Goal: Task Accomplishment & Management: Use online tool/utility

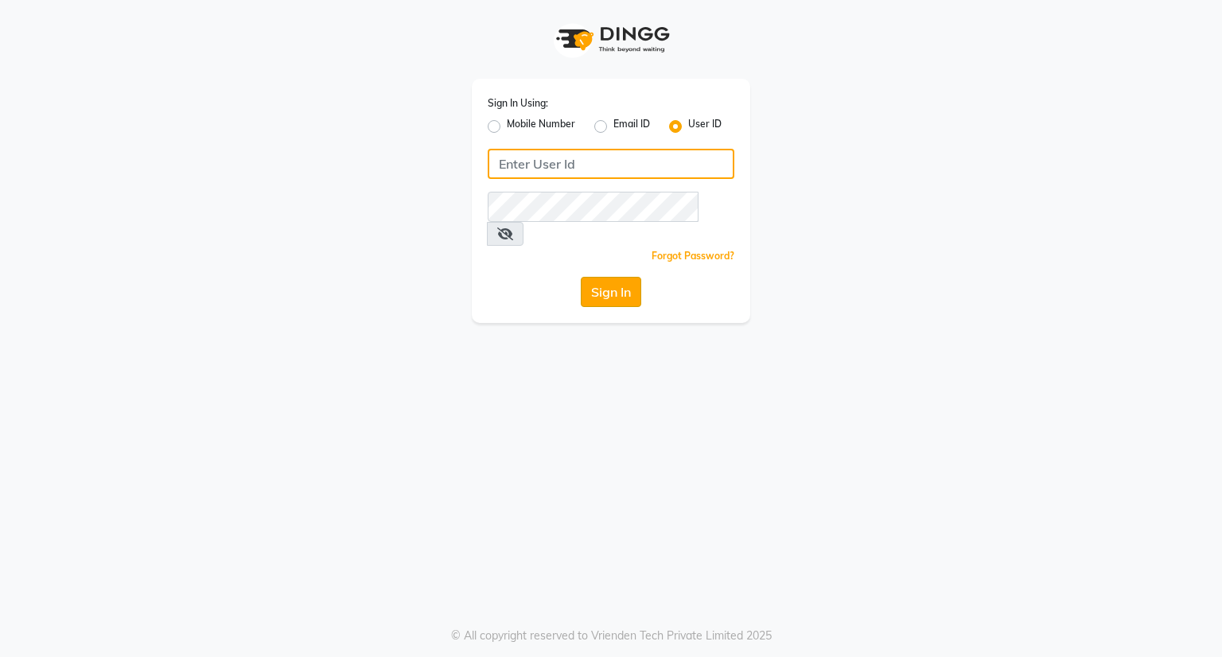
type input "[EMAIL_ADDRESS][DOMAIN_NAME]"
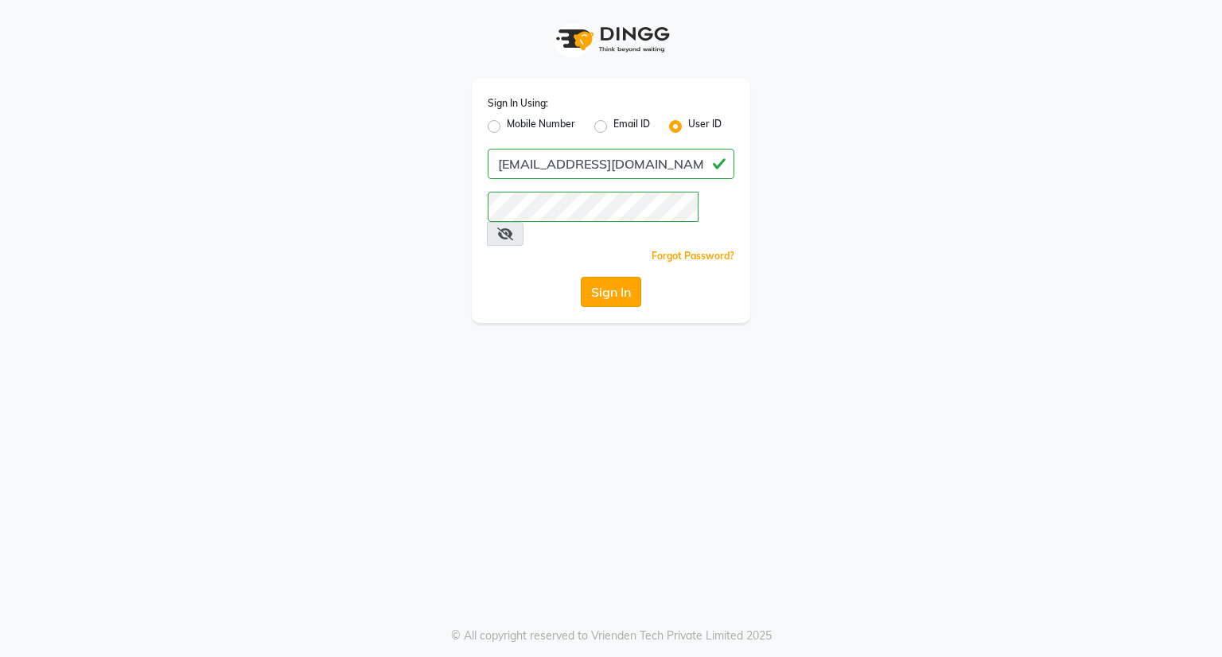
click at [618, 277] on button "Sign In" at bounding box center [611, 292] width 60 height 30
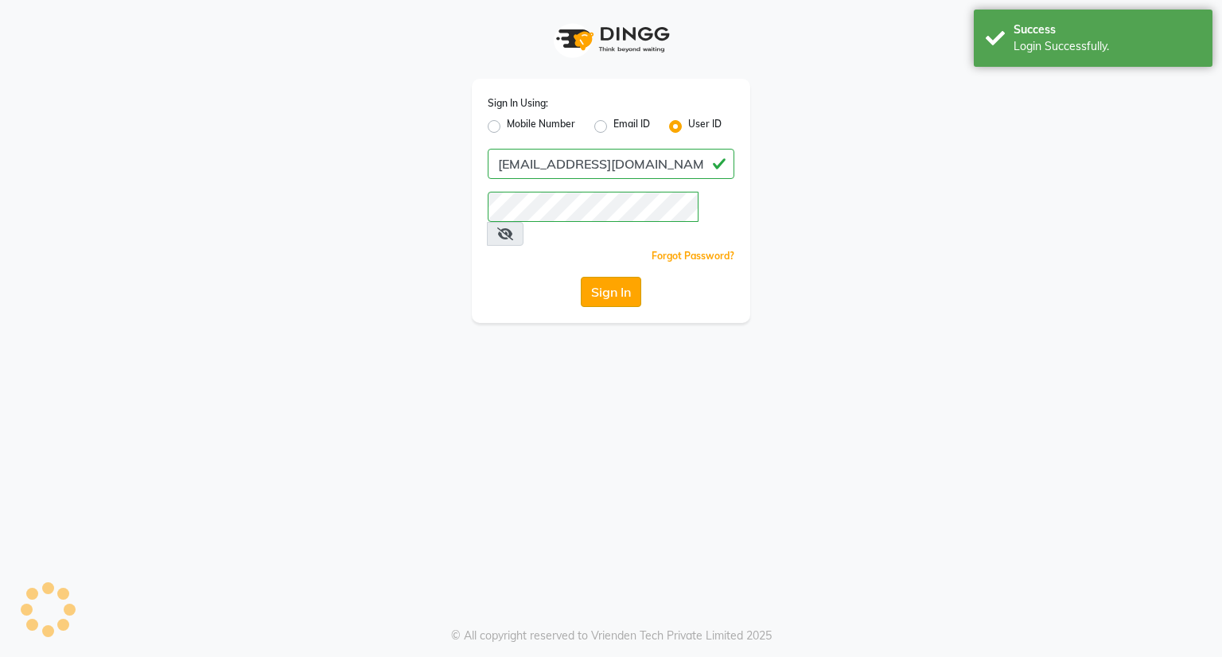
select select "8444"
select select "service"
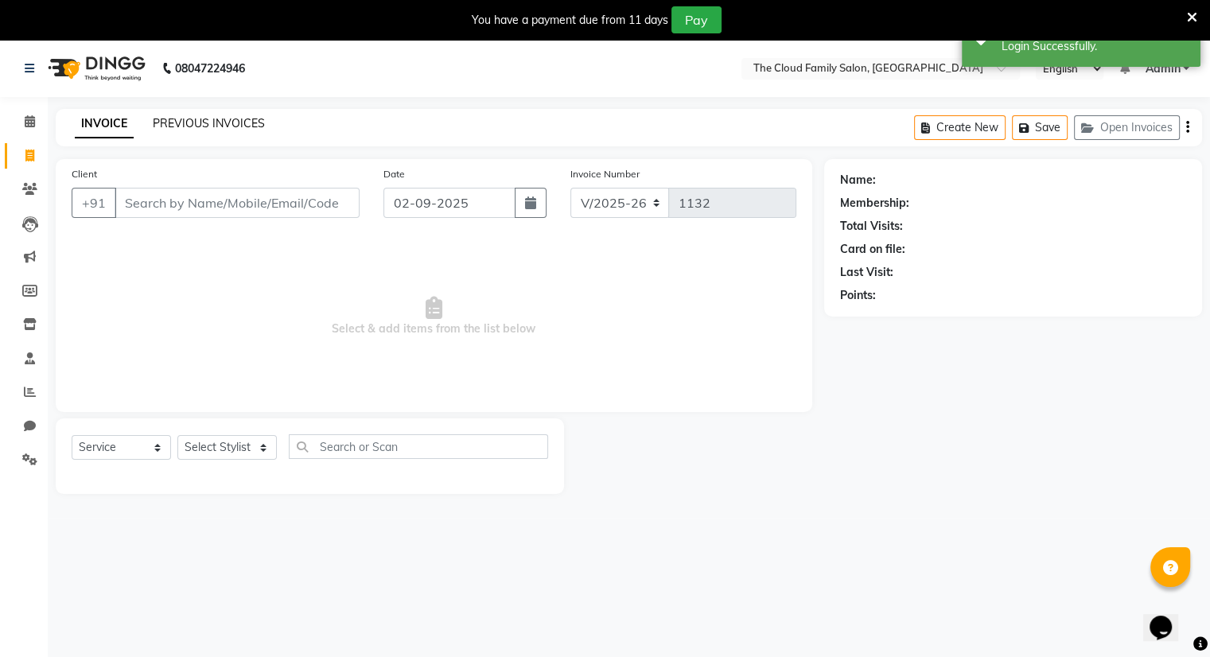
click at [173, 122] on link "PREVIOUS INVOICES" at bounding box center [209, 123] width 112 height 14
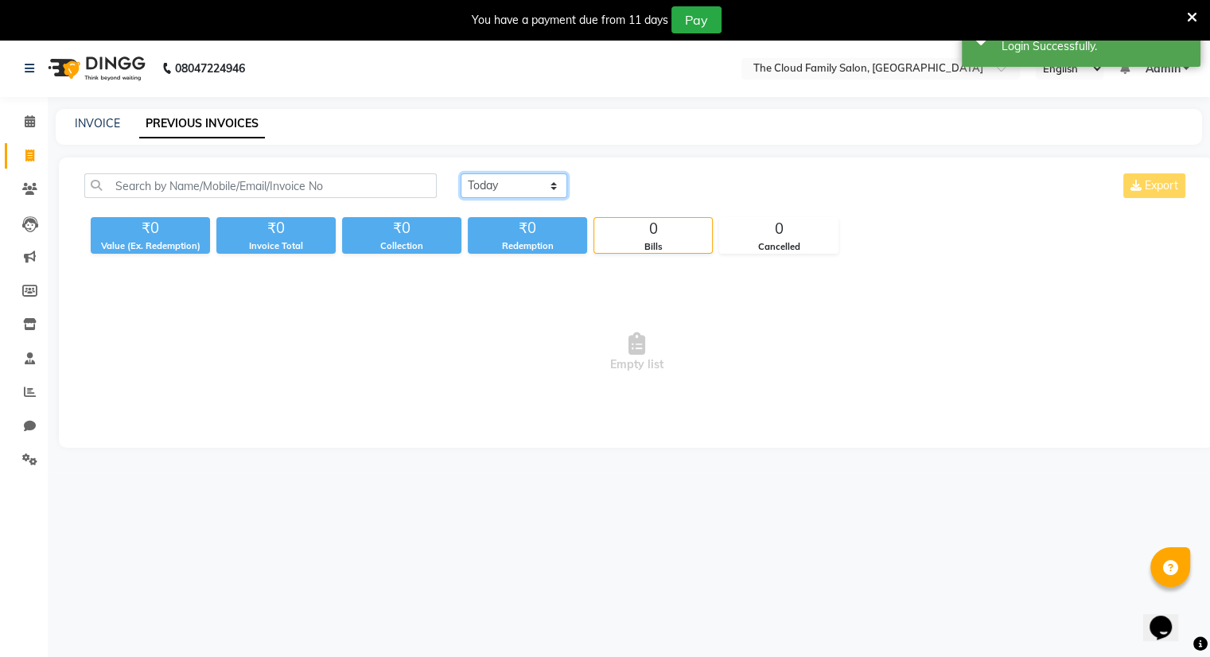
click at [518, 182] on select "Today Yesterday Custom Range" at bounding box center [514, 185] width 107 height 25
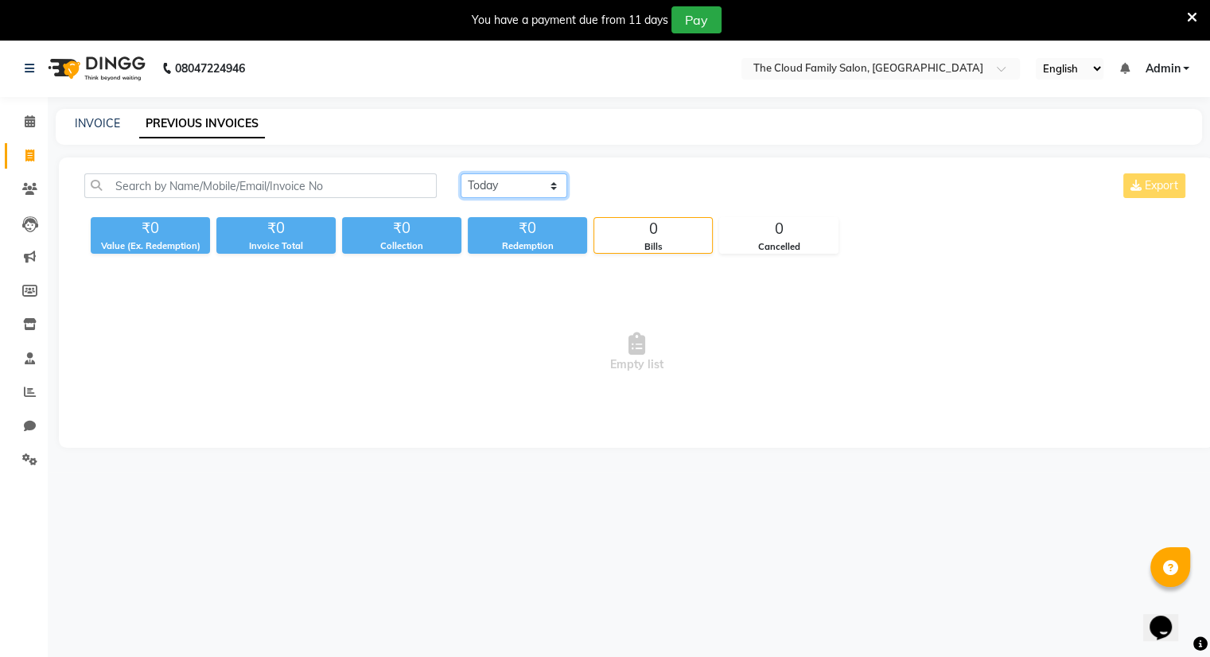
click at [461, 173] on select "Today Yesterday Custom Range" at bounding box center [514, 185] width 107 height 25
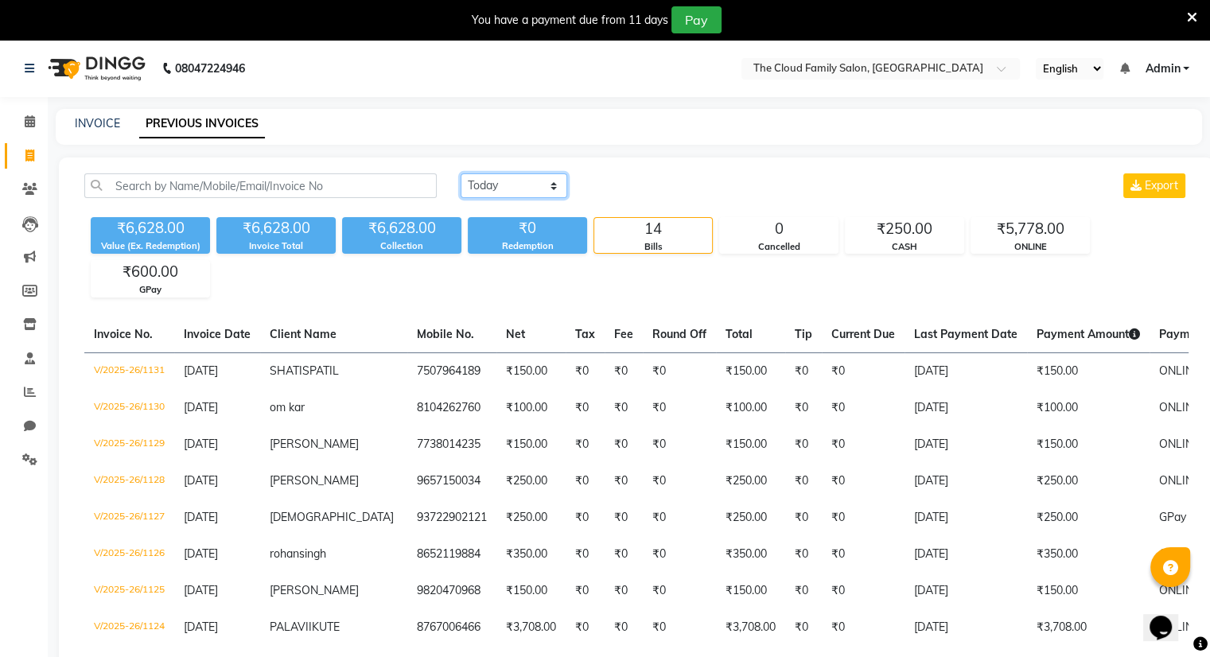
click at [551, 189] on select "Today Yesterday Custom Range" at bounding box center [514, 185] width 107 height 25
select select "range"
click at [461, 173] on select "Today Yesterday Custom Range" at bounding box center [514, 185] width 107 height 25
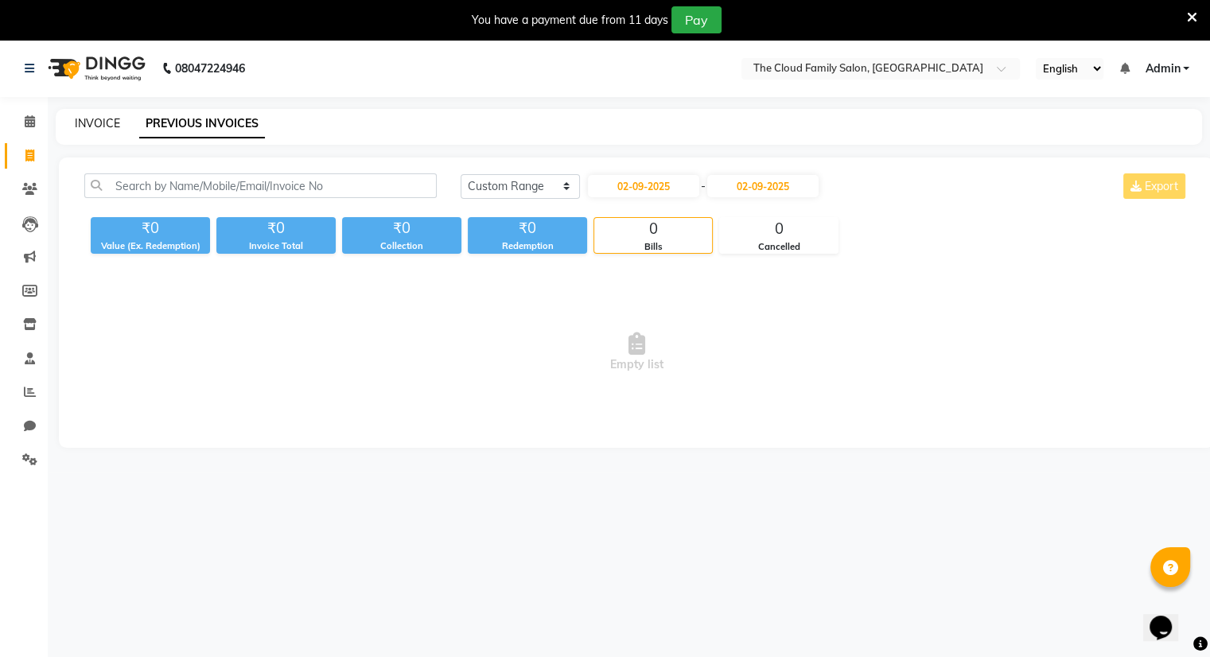
click at [92, 118] on link "INVOICE" at bounding box center [97, 123] width 45 height 14
select select "8444"
select select "service"
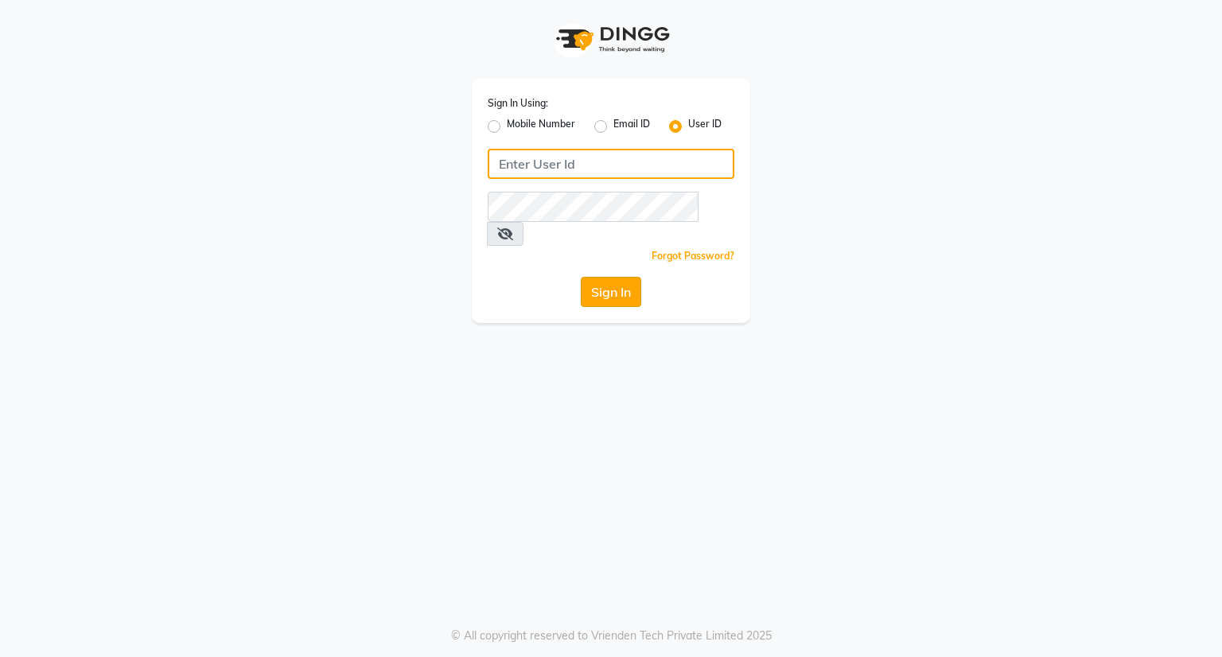
type input "[EMAIL_ADDRESS][DOMAIN_NAME]"
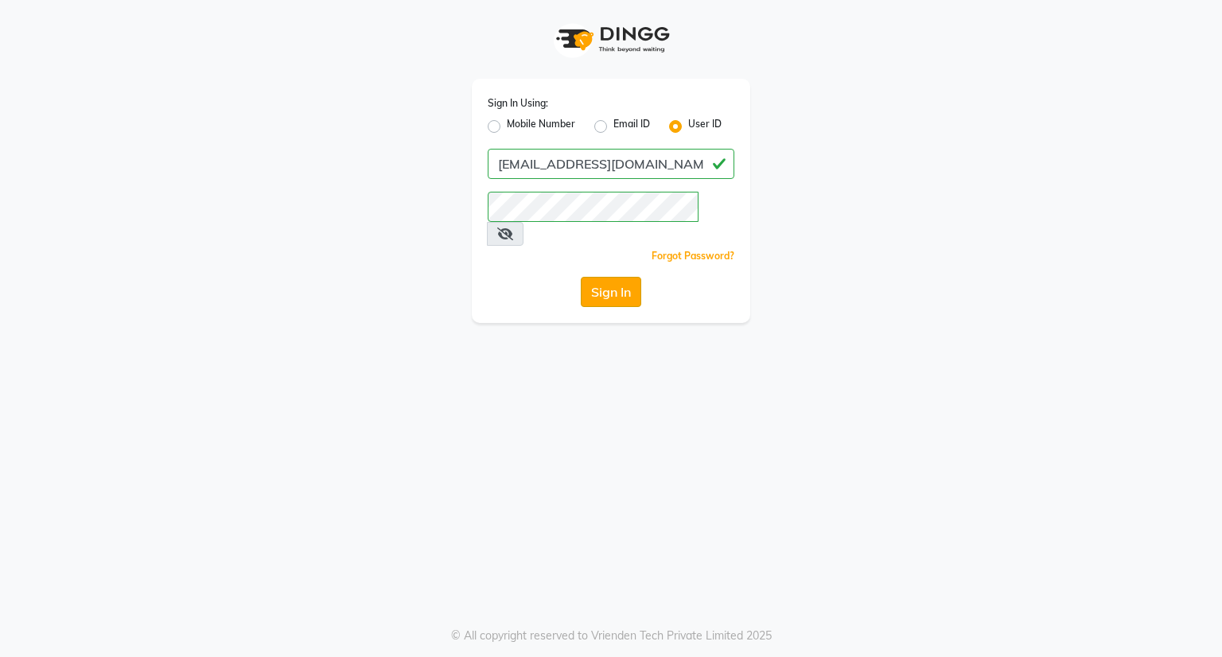
click at [614, 277] on button "Sign In" at bounding box center [611, 292] width 60 height 30
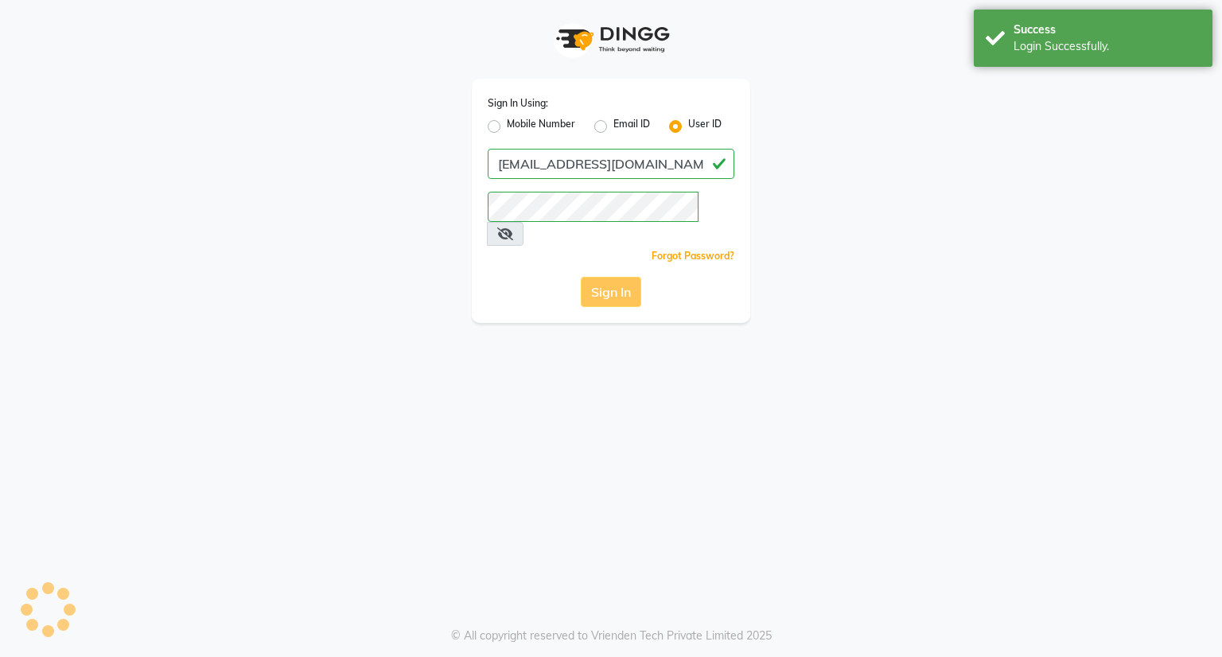
select select "8444"
select select "service"
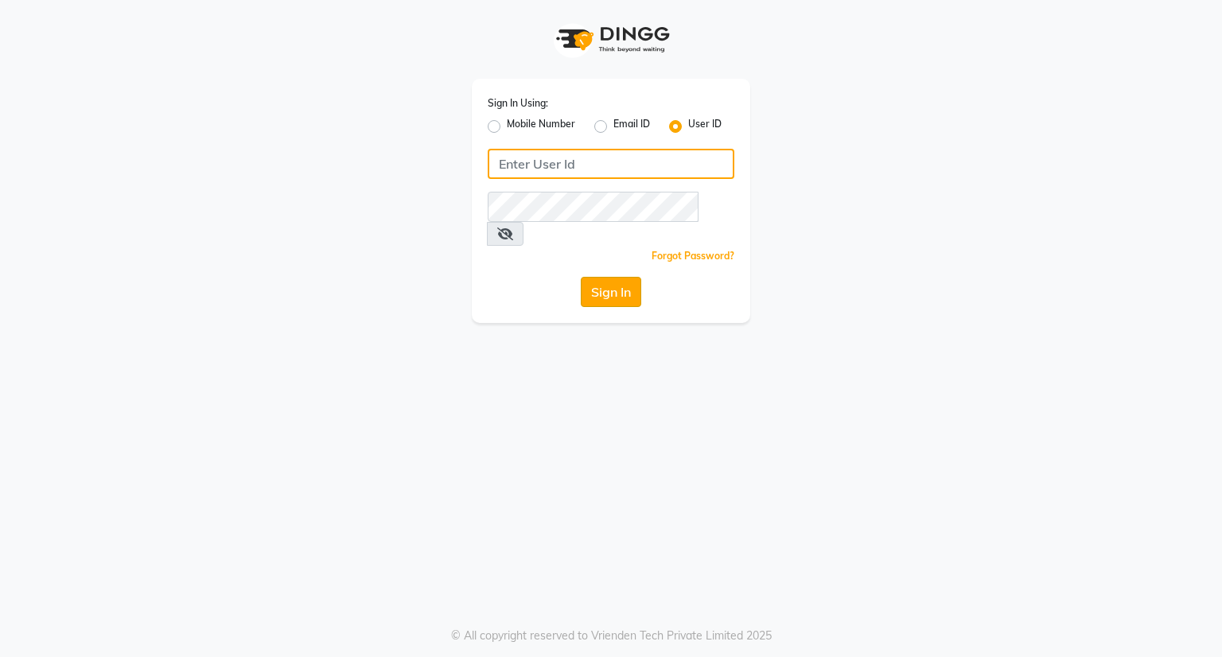
type input "[EMAIL_ADDRESS][DOMAIN_NAME]"
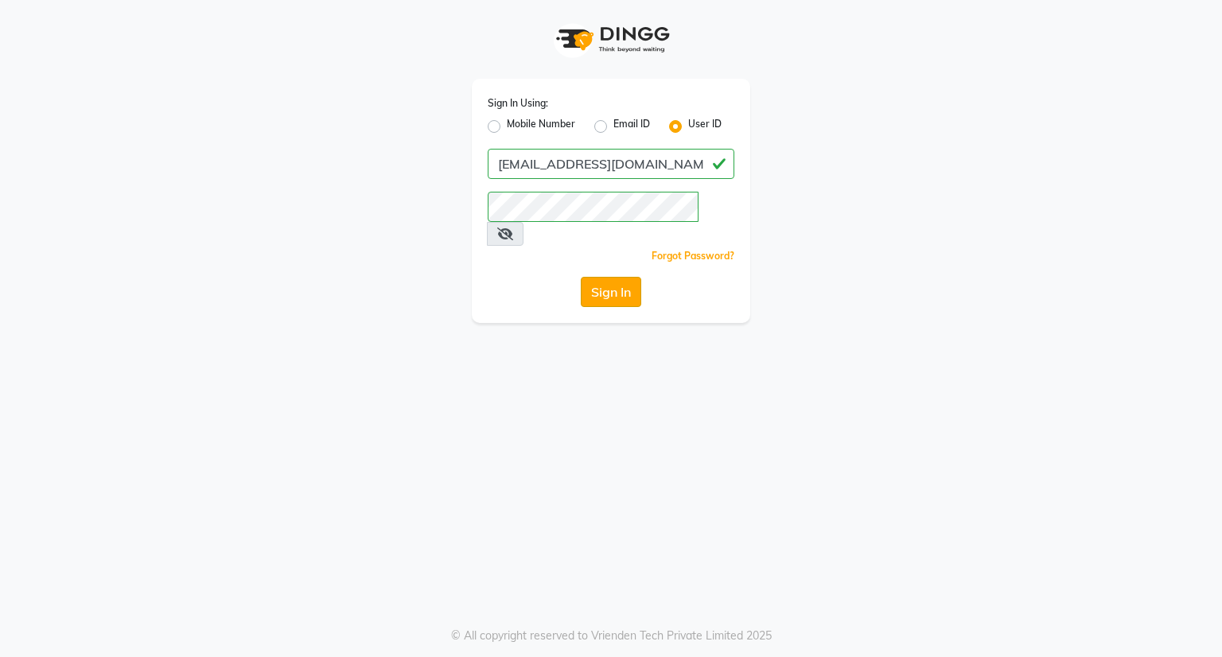
click at [600, 277] on button "Sign In" at bounding box center [611, 292] width 60 height 30
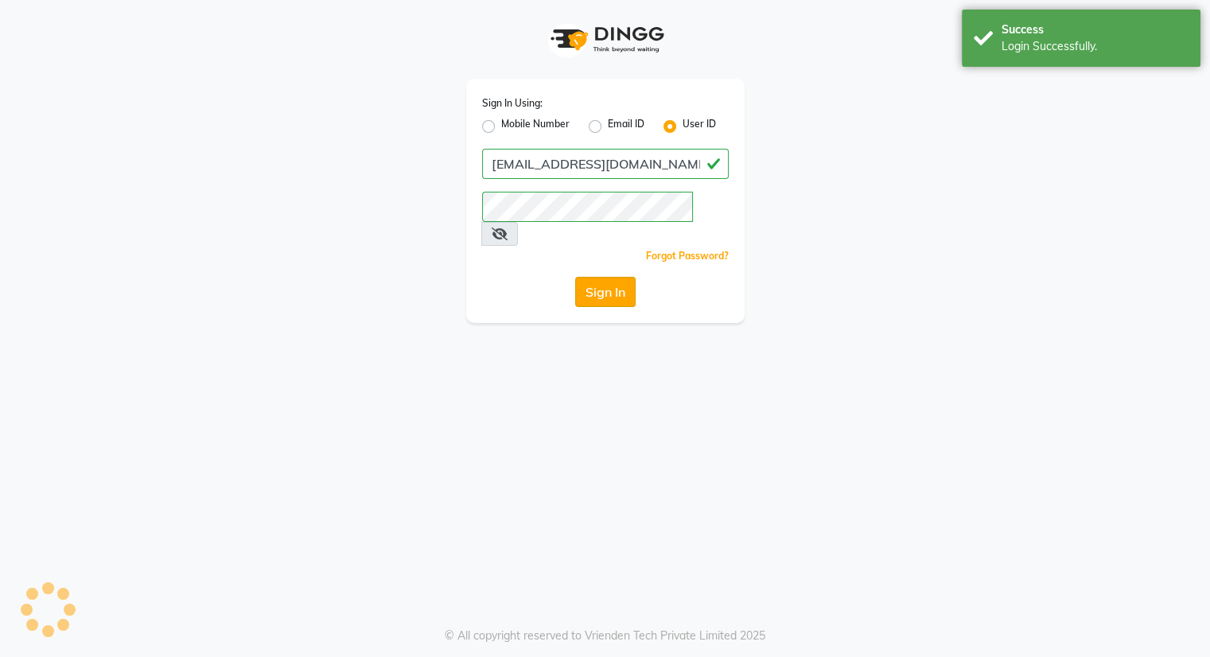
select select "8444"
select select "service"
